Goal: Task Accomplishment & Management: Use online tool/utility

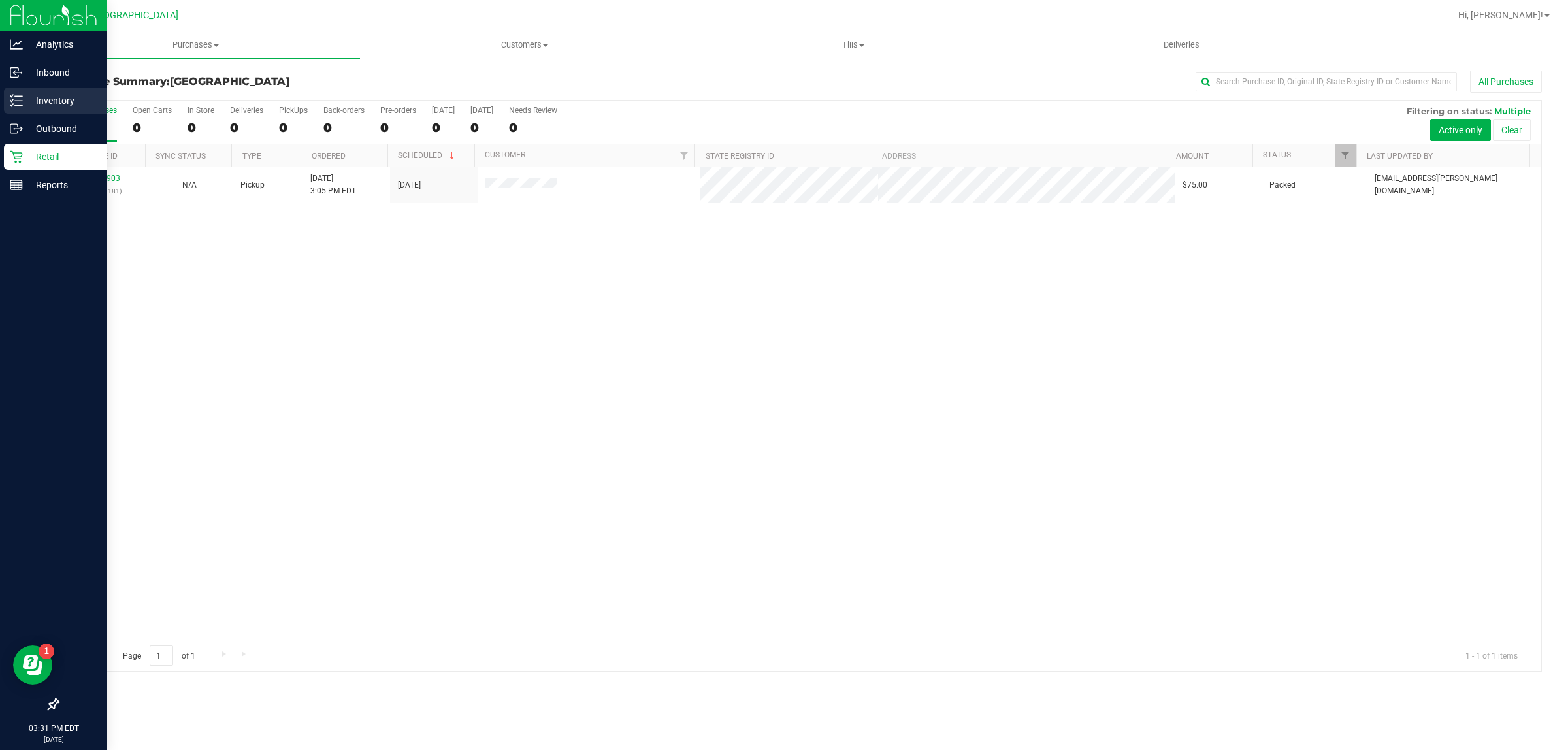
click at [84, 93] on p "Inventory" at bounding box center [62, 100] width 79 height 16
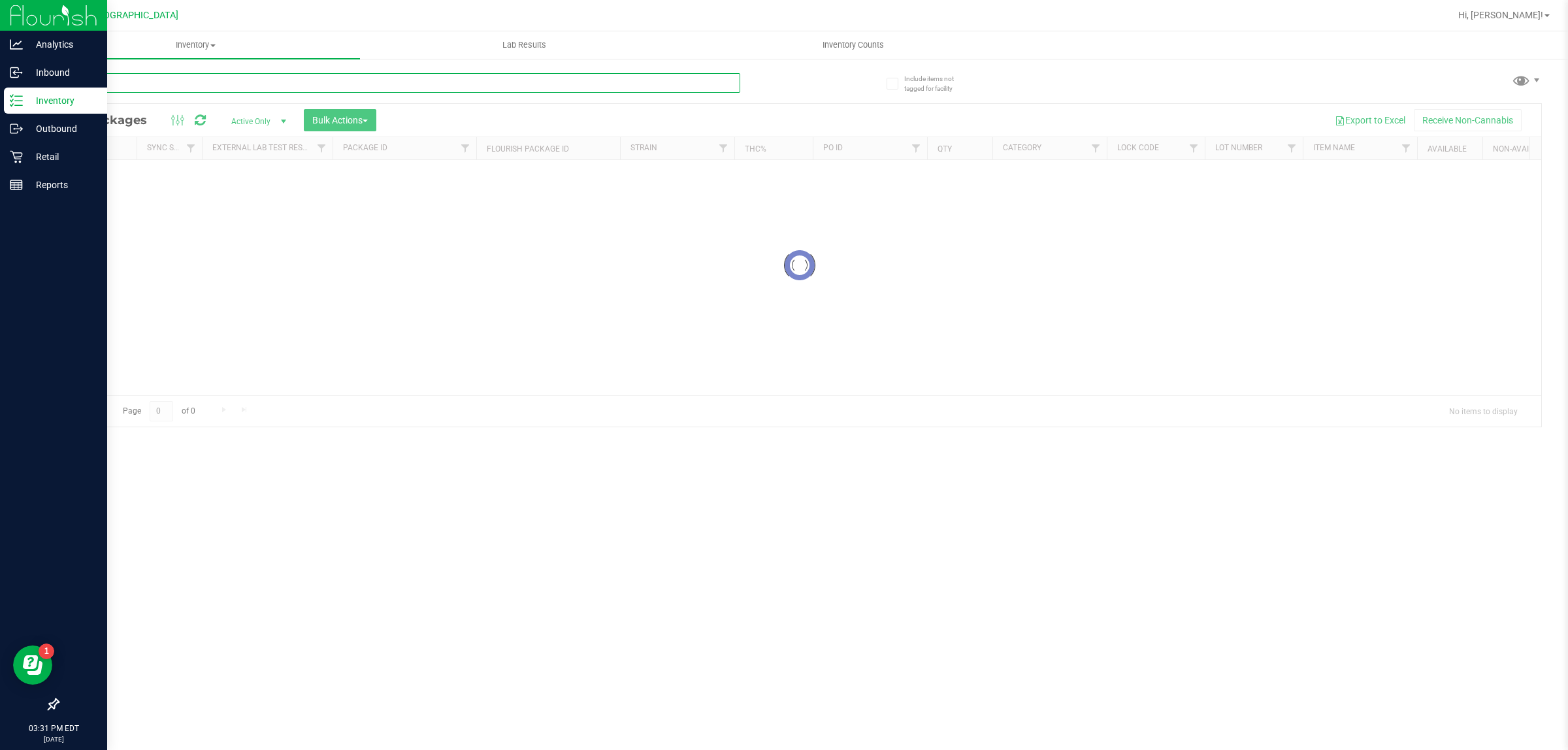
click at [198, 82] on input "text" at bounding box center [399, 83] width 683 height 20
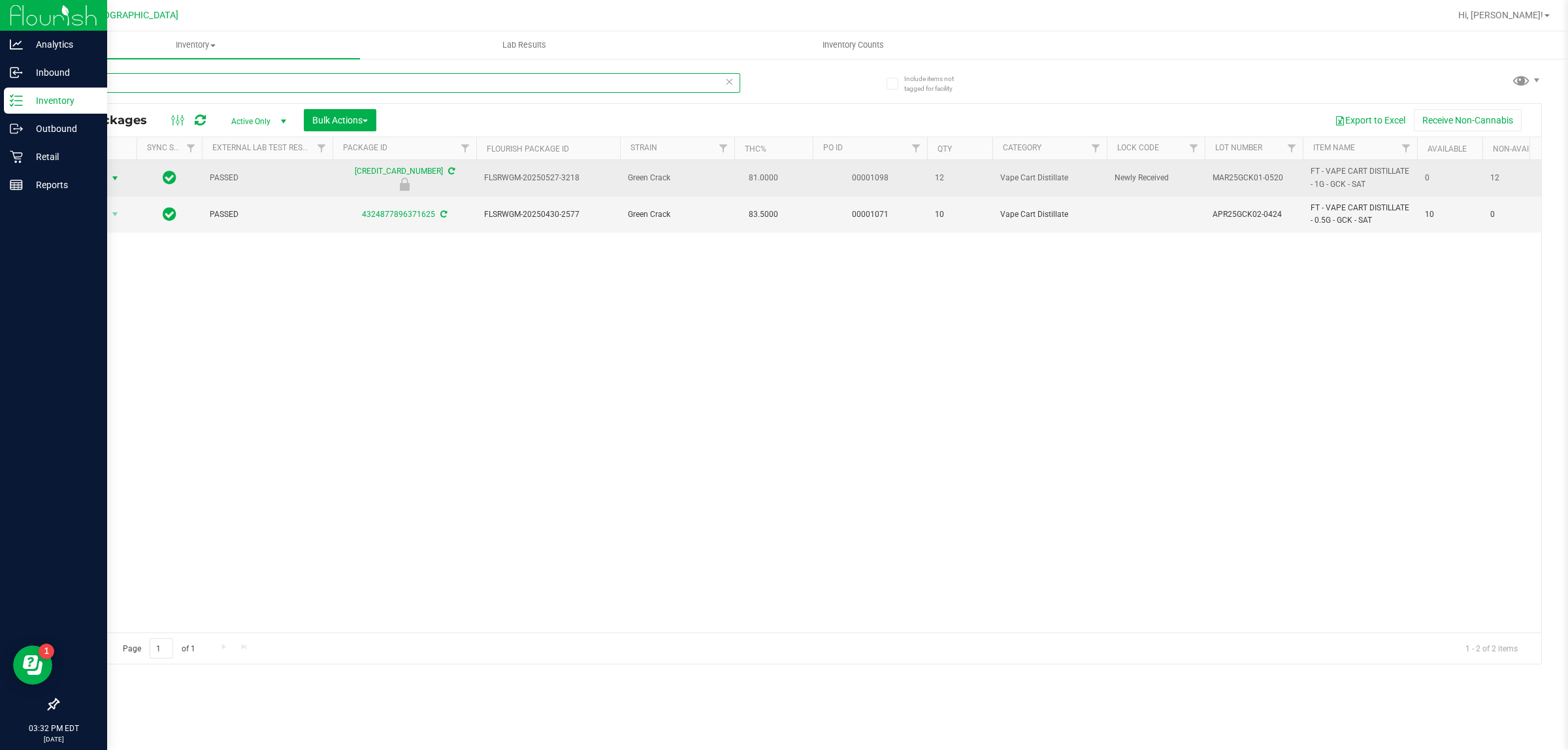
type input "gck"
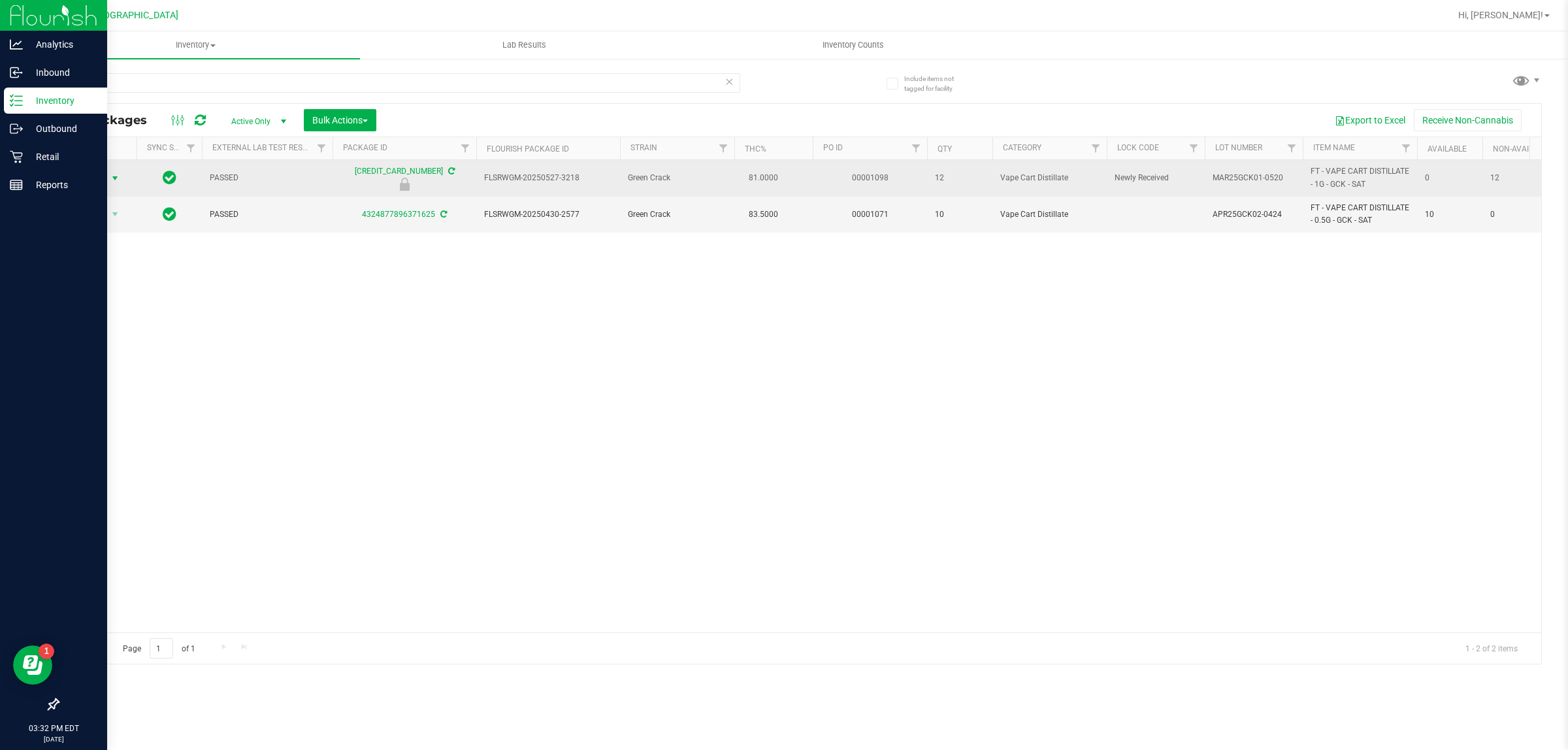
click at [113, 185] on span "select" at bounding box center [116, 178] width 16 height 18
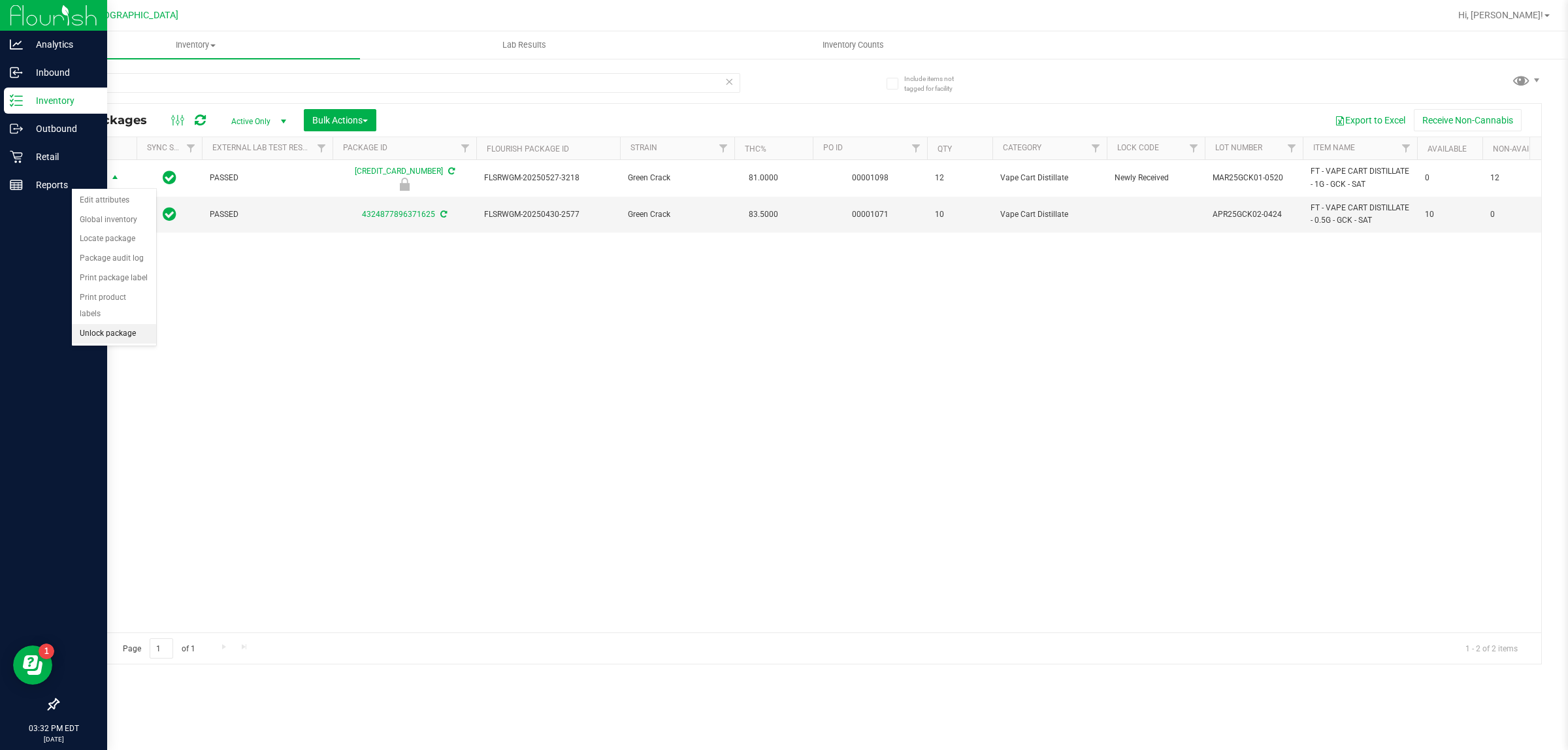
click at [99, 324] on li "Unlock package" at bounding box center [114, 334] width 85 height 20
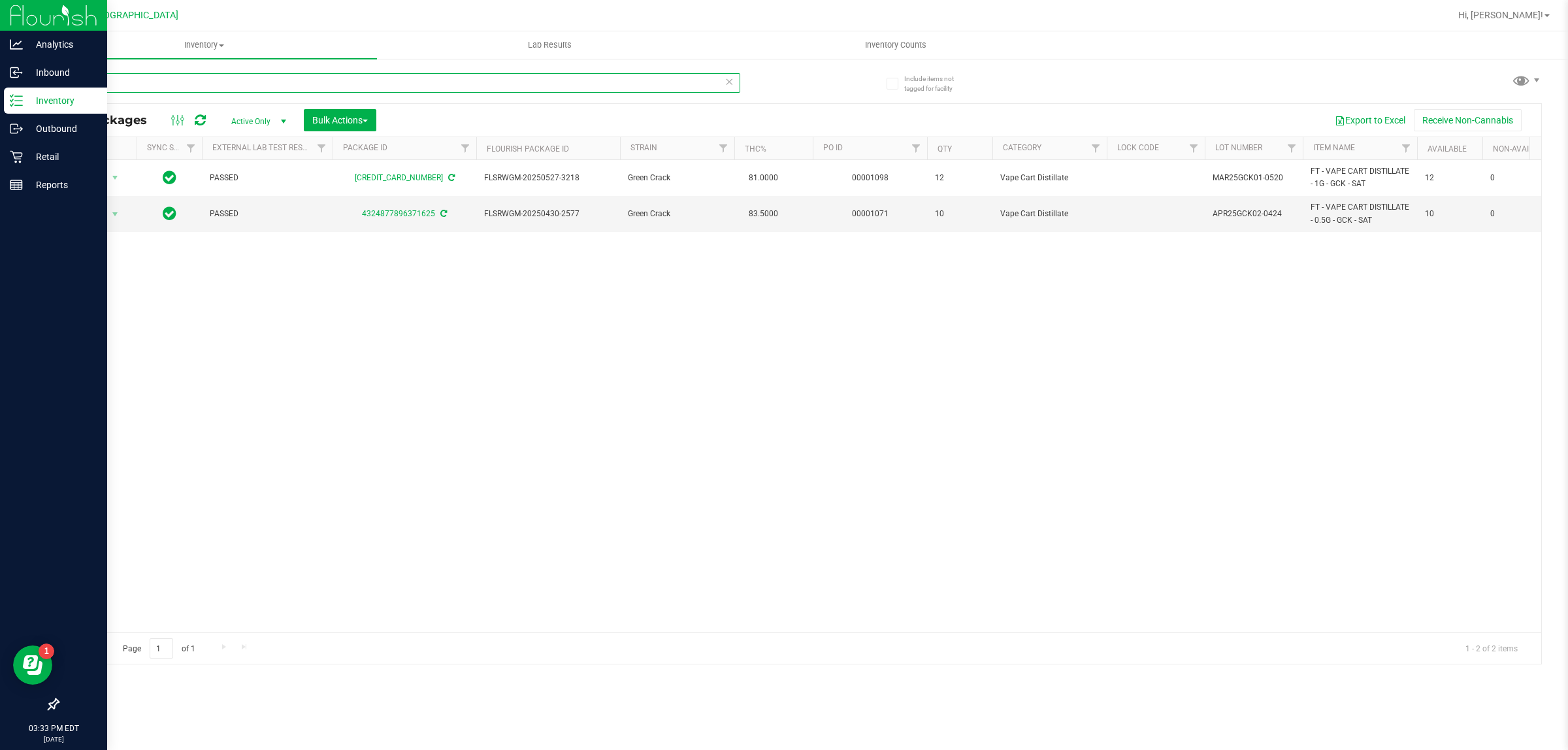
click at [737, 80] on input "gck" at bounding box center [399, 83] width 683 height 20
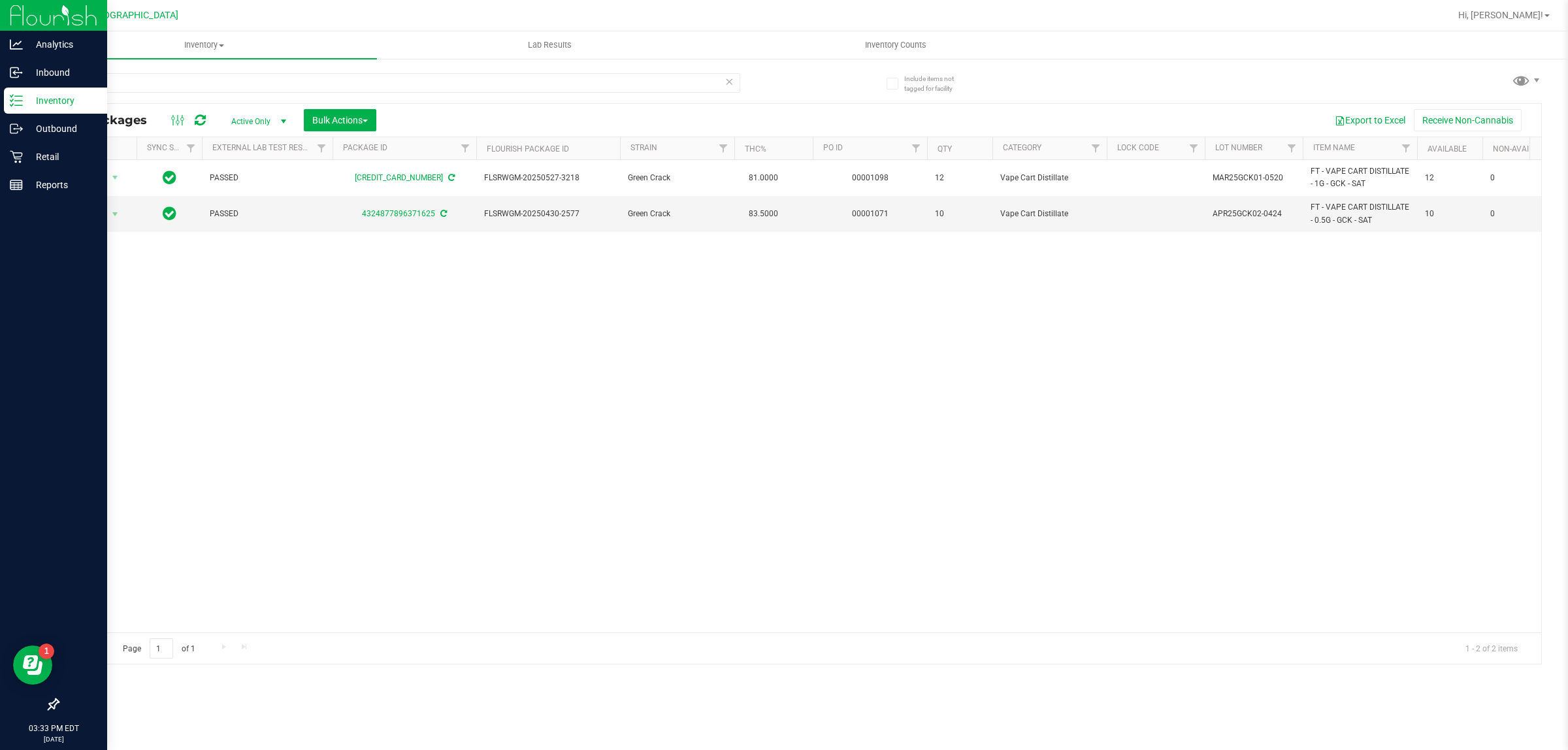
click at [729, 79] on icon at bounding box center [729, 80] width 9 height 16
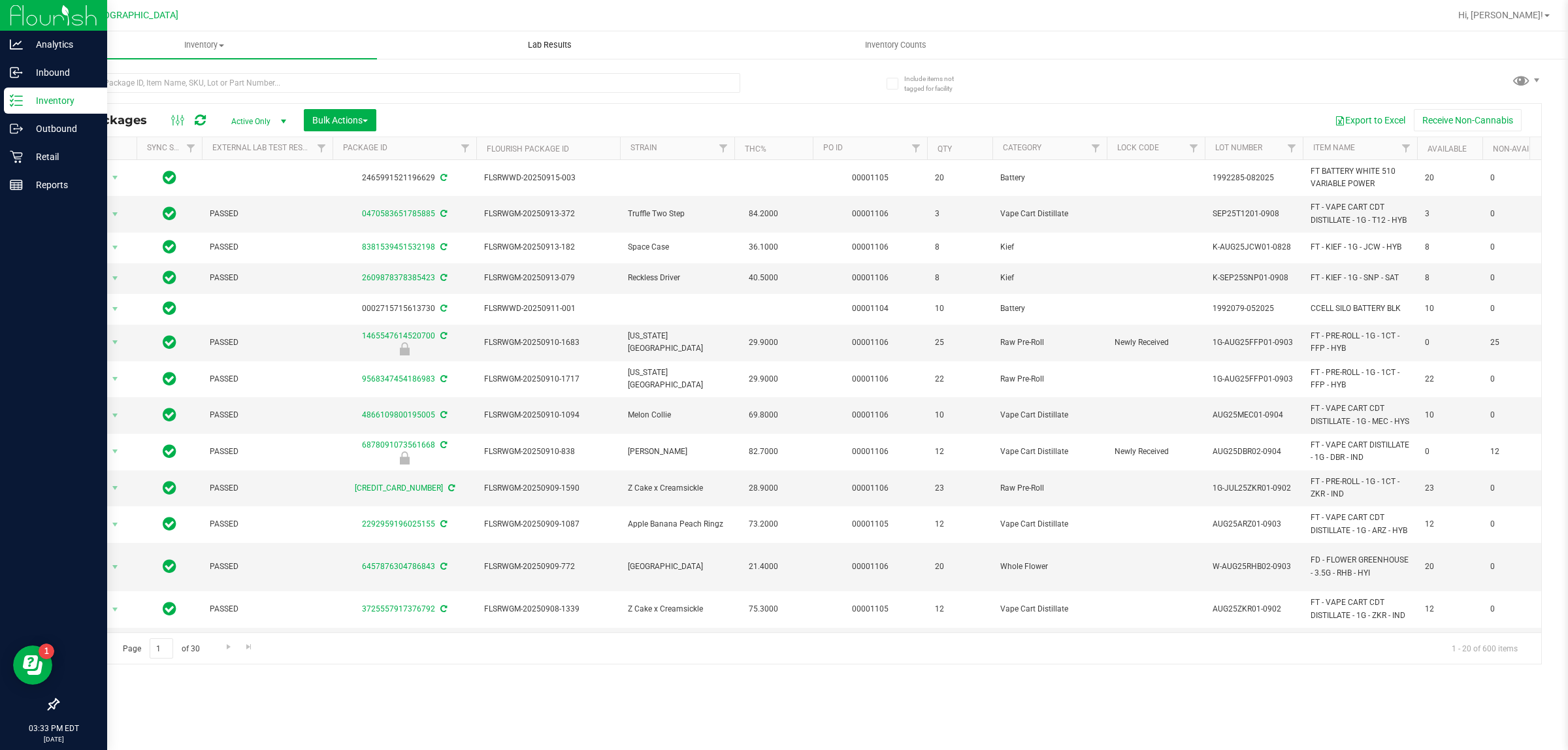
click at [415, 54] on uib-tab-heading "Lab Results" at bounding box center [550, 45] width 345 height 26
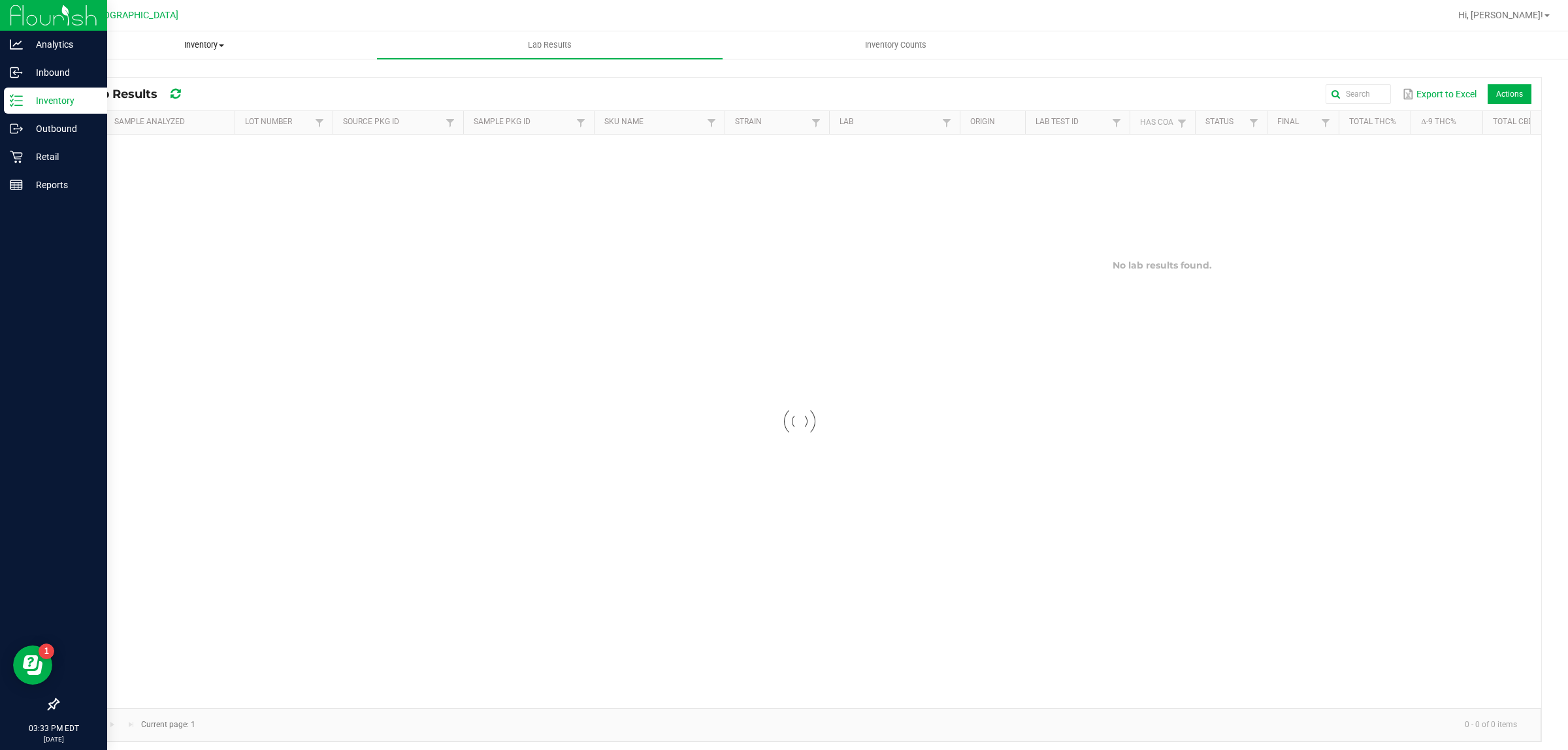
click at [254, 39] on span "Inventory" at bounding box center [204, 45] width 345 height 11
click at [168, 254] on div at bounding box center [799, 421] width 1483 height 574
click at [112, 40] on span "Inventory" at bounding box center [203, 45] width 345 height 11
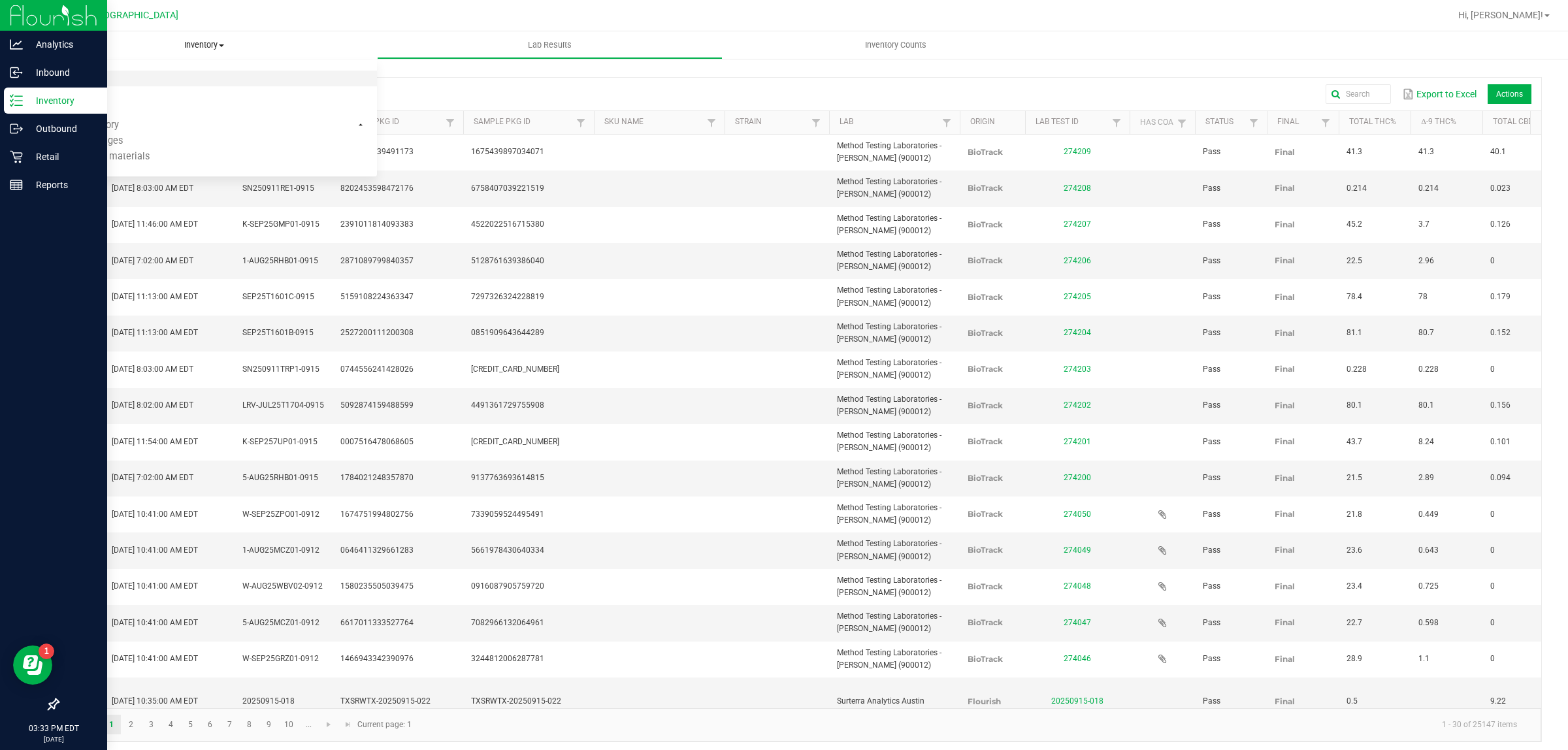
click at [99, 80] on span "All packages" at bounding box center [75, 79] width 89 height 11
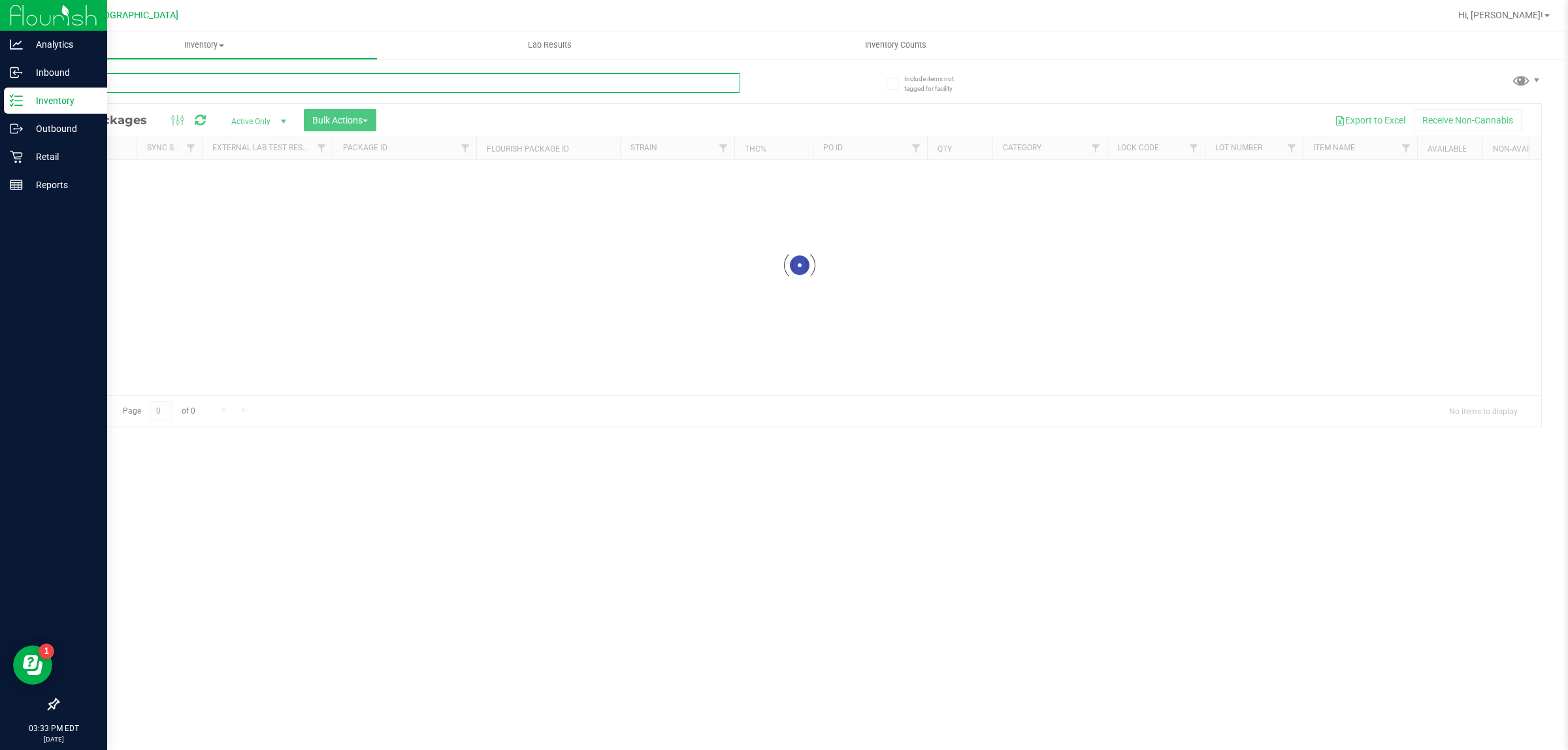
click at [312, 80] on input "text" at bounding box center [399, 83] width 683 height 20
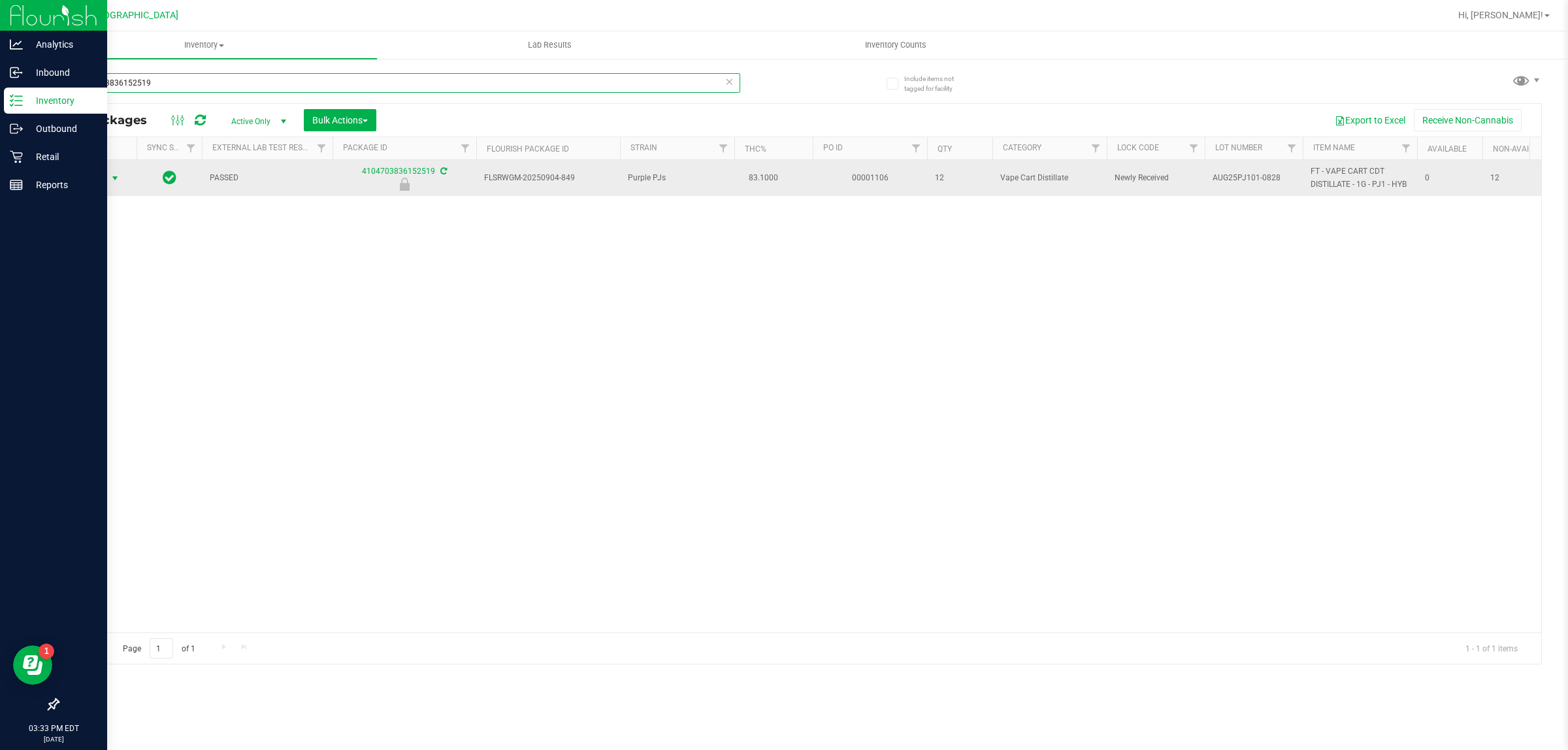
type input "4104703836152519"
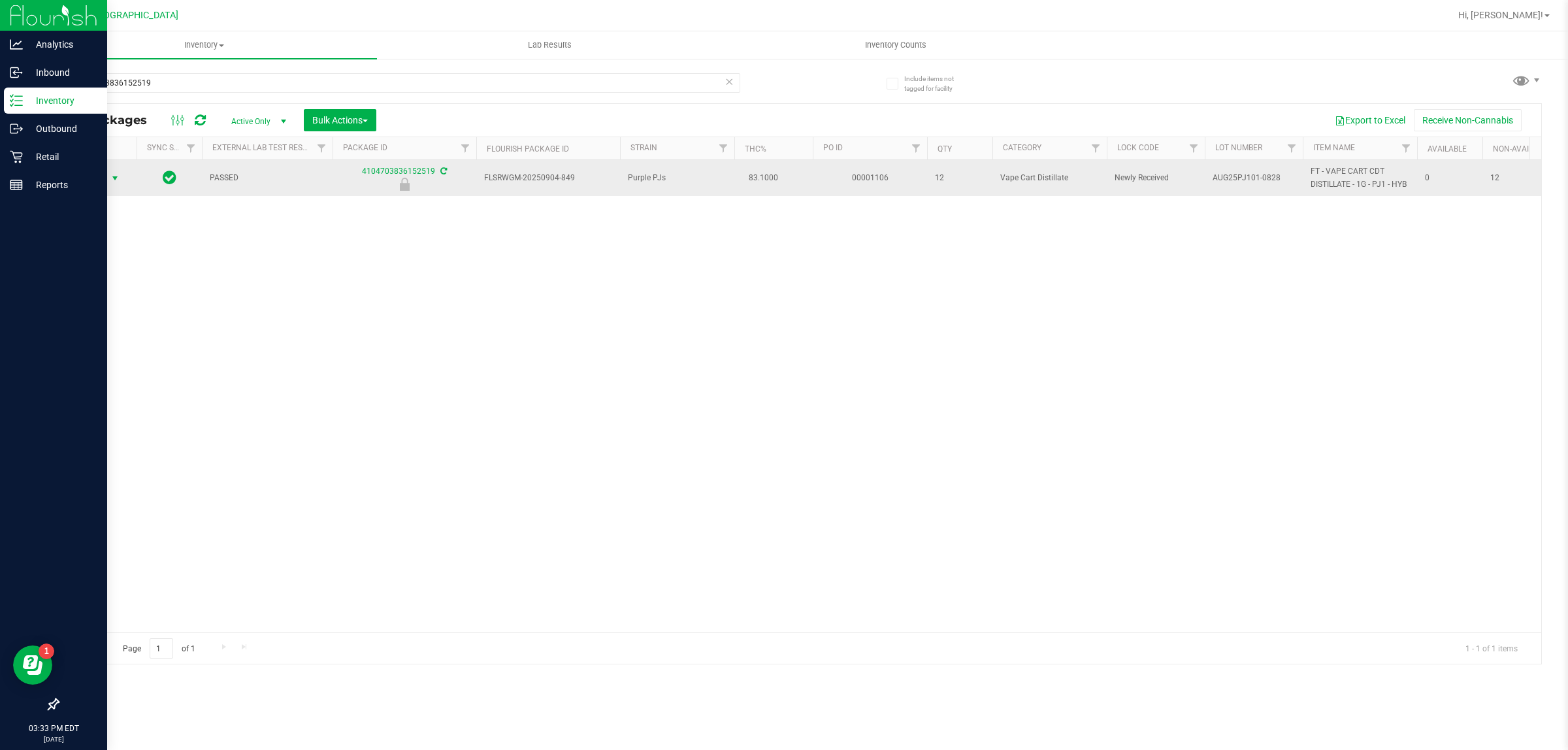
click at [117, 183] on span "select" at bounding box center [115, 178] width 11 height 11
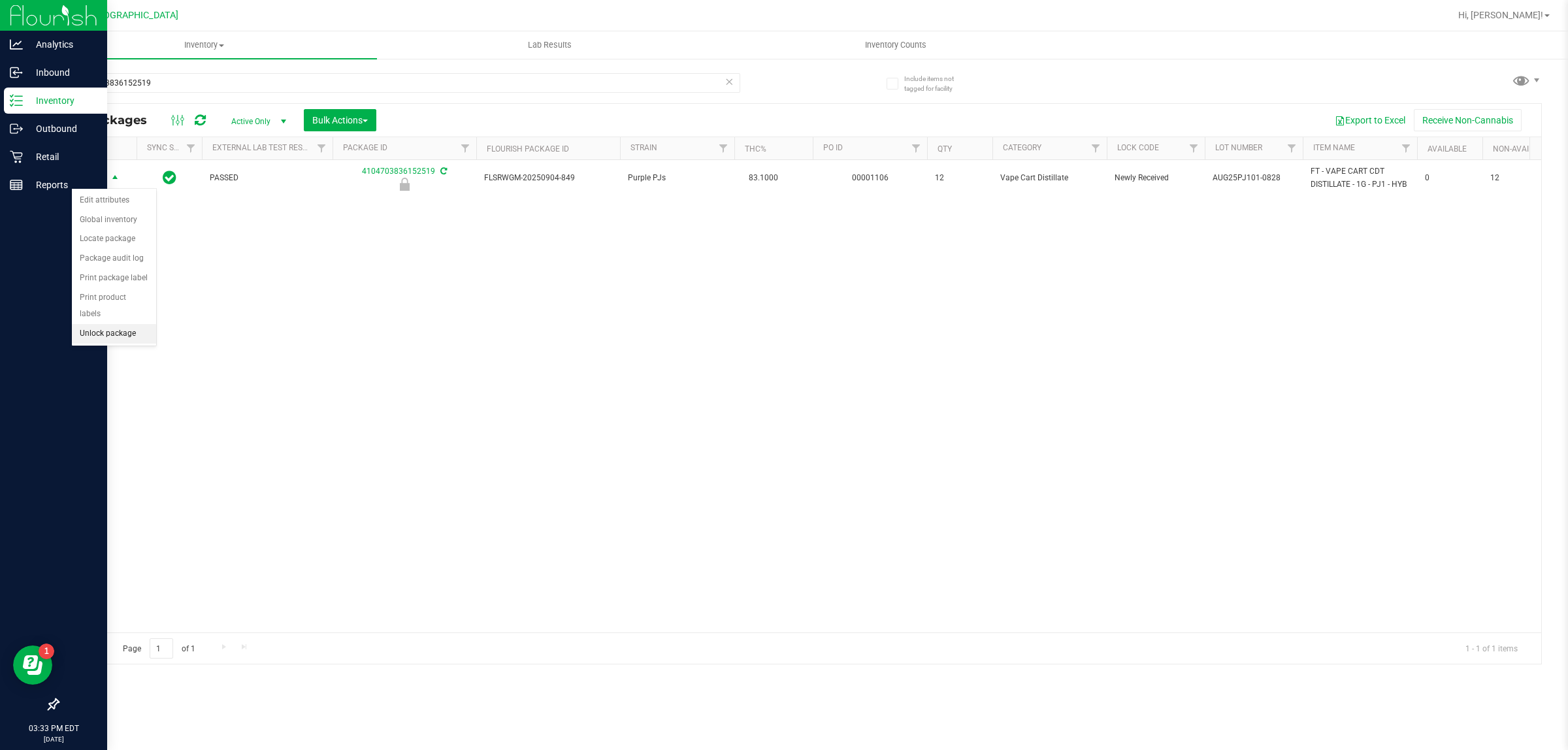
click at [139, 324] on li "Unlock package" at bounding box center [114, 334] width 85 height 20
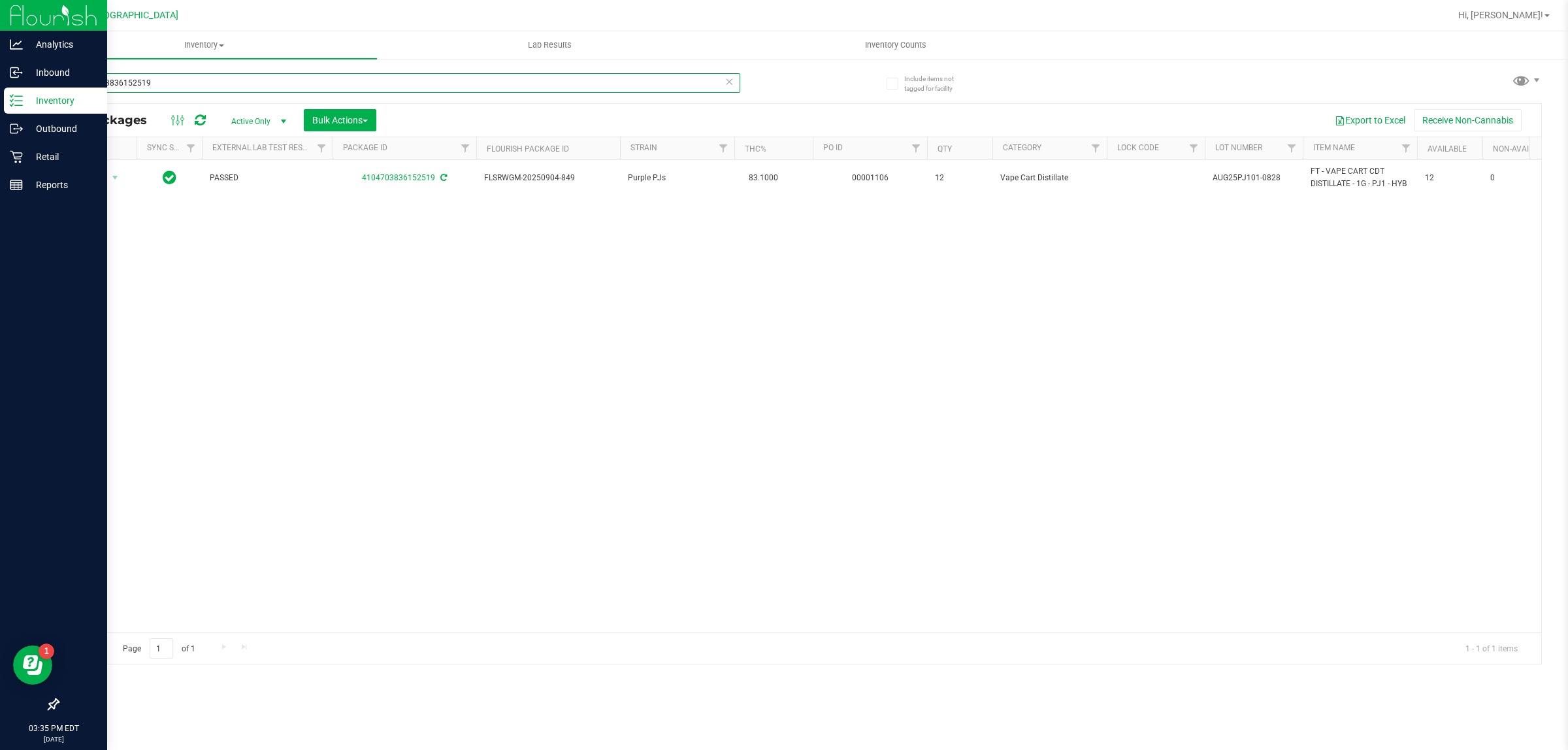
click at [249, 77] on input "4104703836152519" at bounding box center [399, 83] width 683 height 20
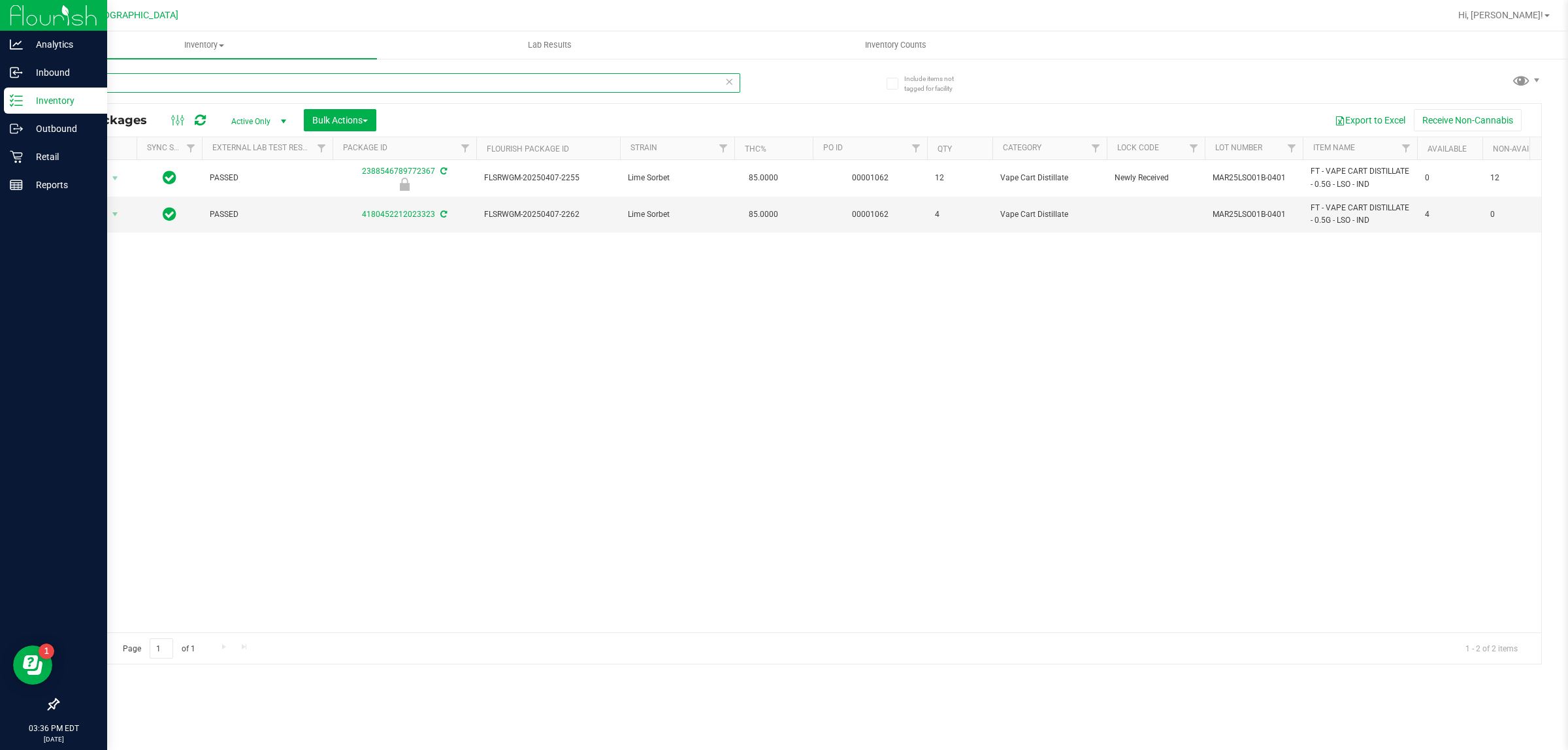
type input "l"
